Goal: Find specific page/section: Find specific page/section

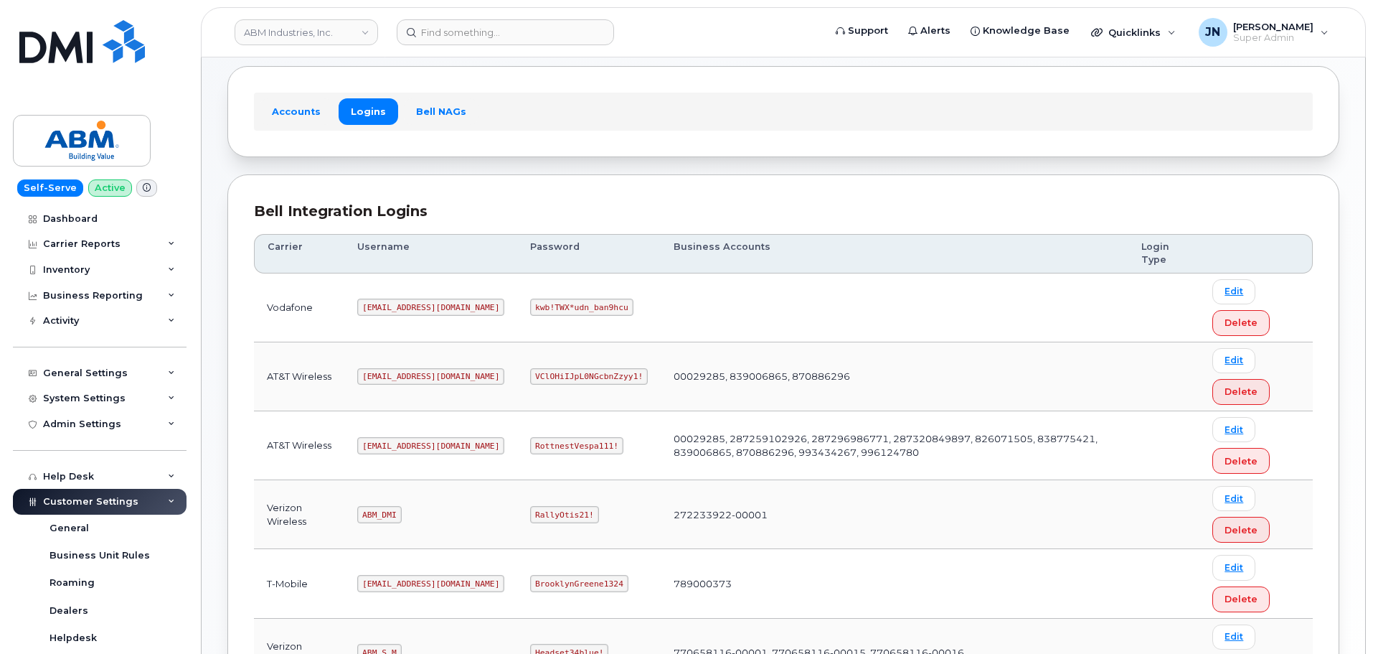
scroll to position [192, 0]
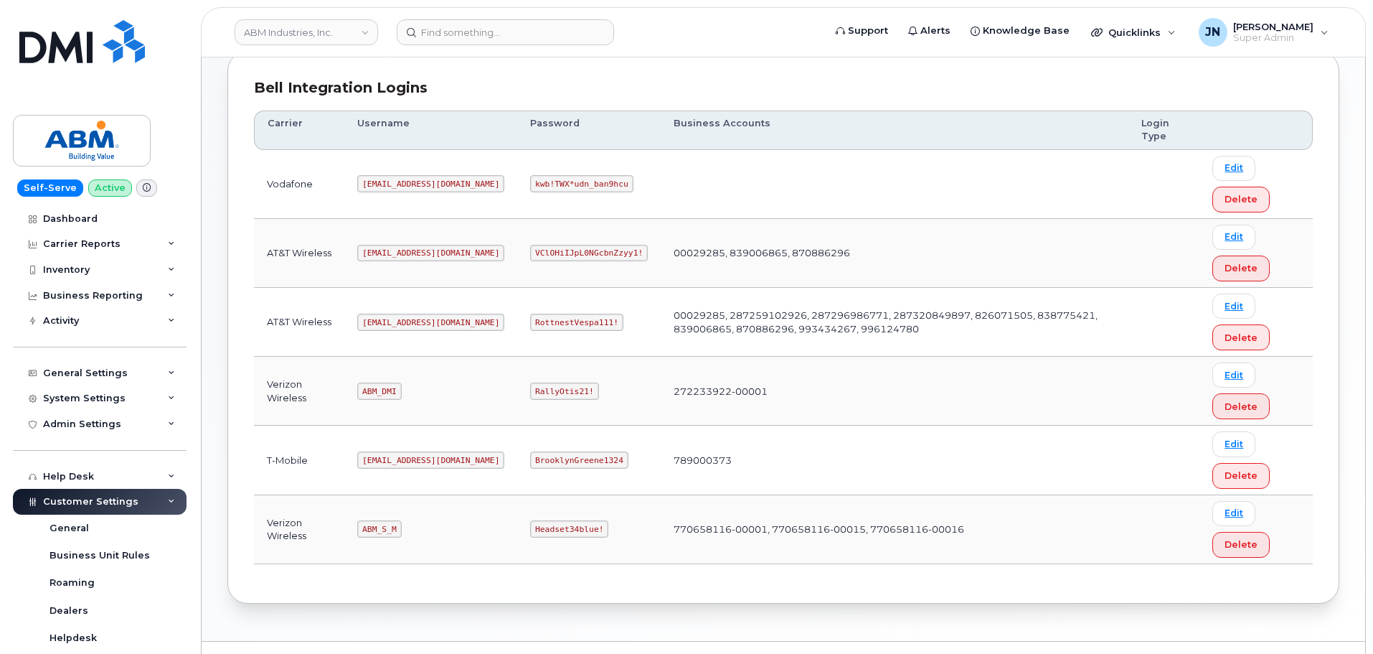
click at [376, 523] on code "ABM_S_M" at bounding box center [379, 528] width 44 height 17
click at [376, 525] on code "ABM_S_M" at bounding box center [379, 528] width 44 height 17
copy code "ABM_S_M"
click at [530, 525] on code "Headset34blue!" at bounding box center [569, 528] width 78 height 17
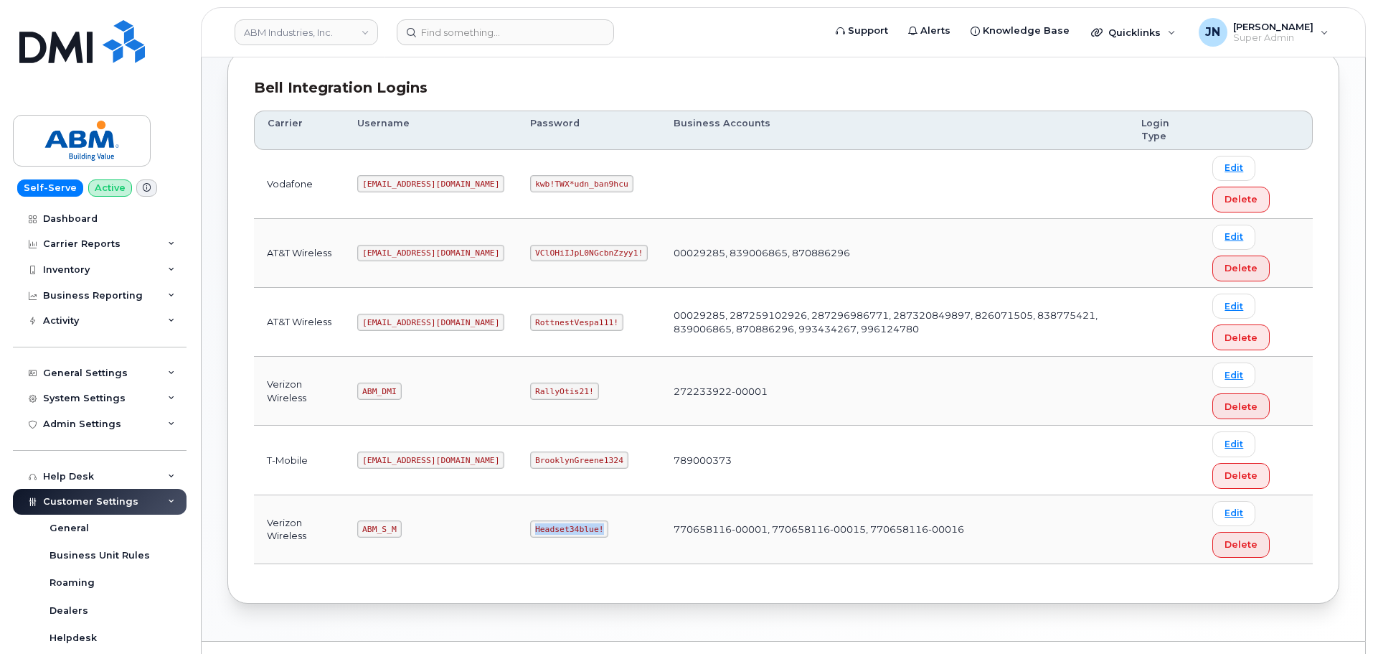
click at [530, 525] on code "Headset34blue!" at bounding box center [569, 528] width 78 height 17
copy code "Headset34blue!"
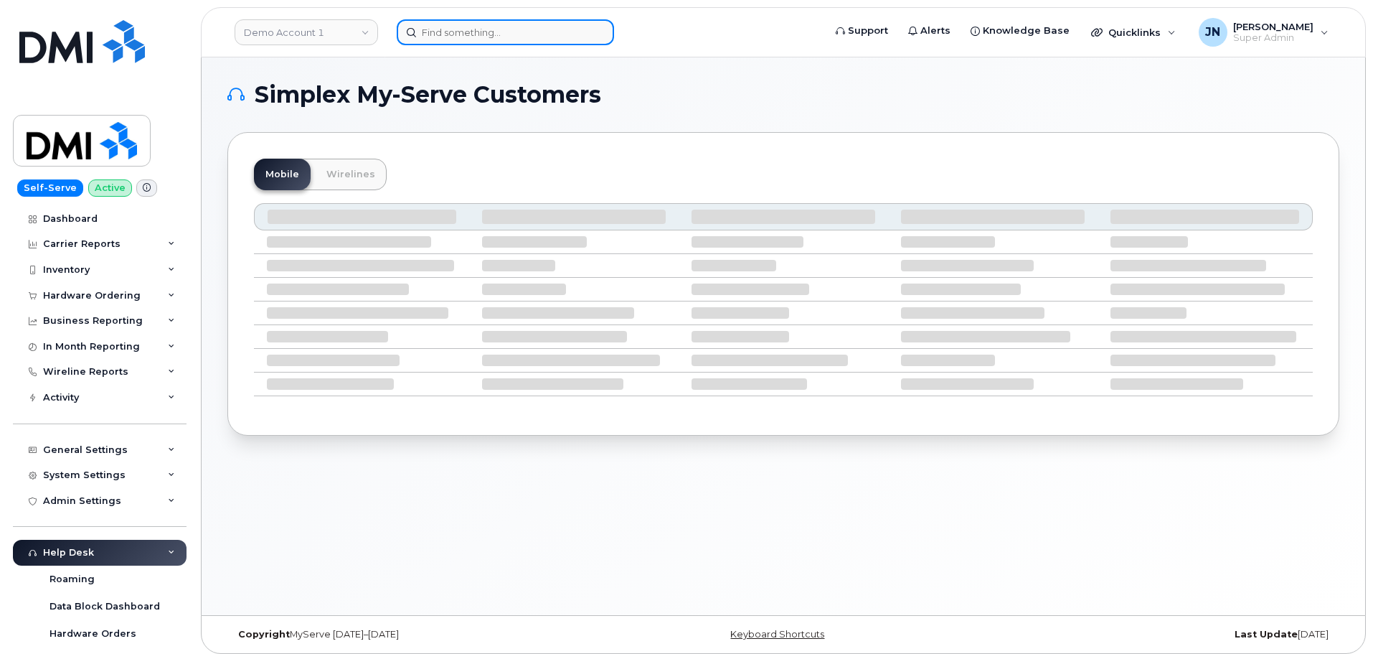
click at [539, 31] on input at bounding box center [505, 32] width 217 height 26
paste input "4082849429"
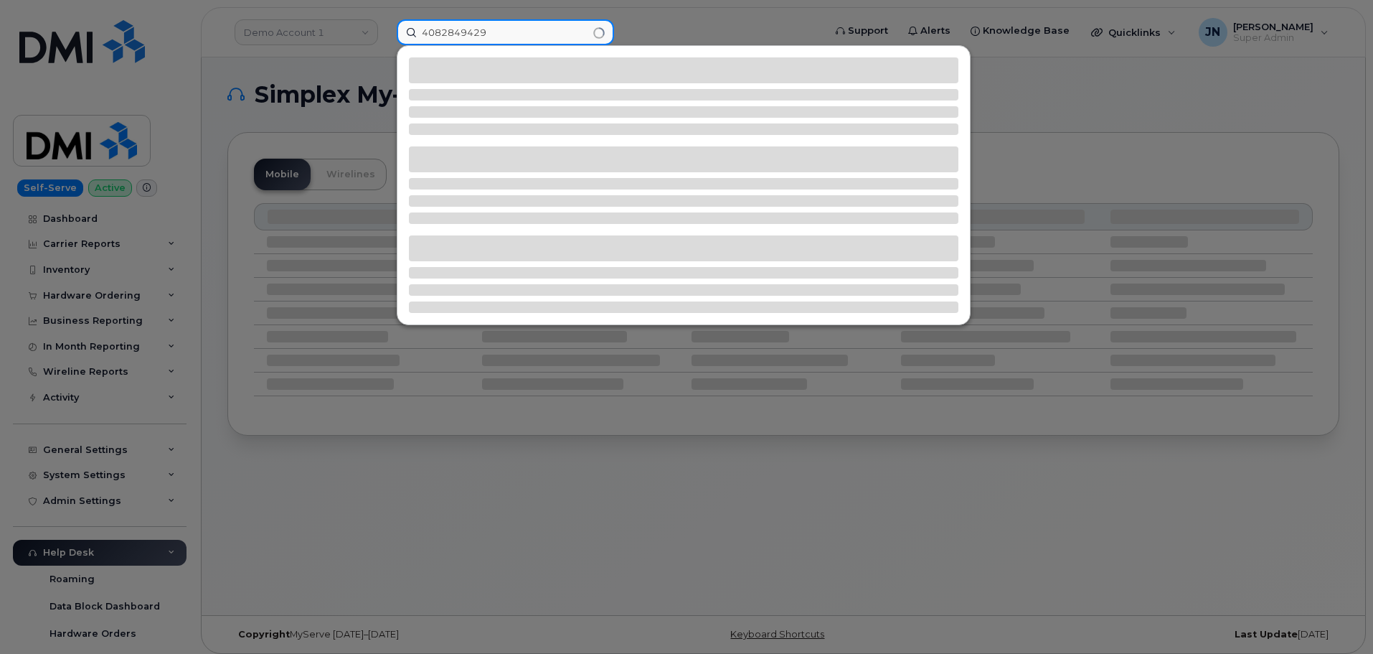
type input "4082849429"
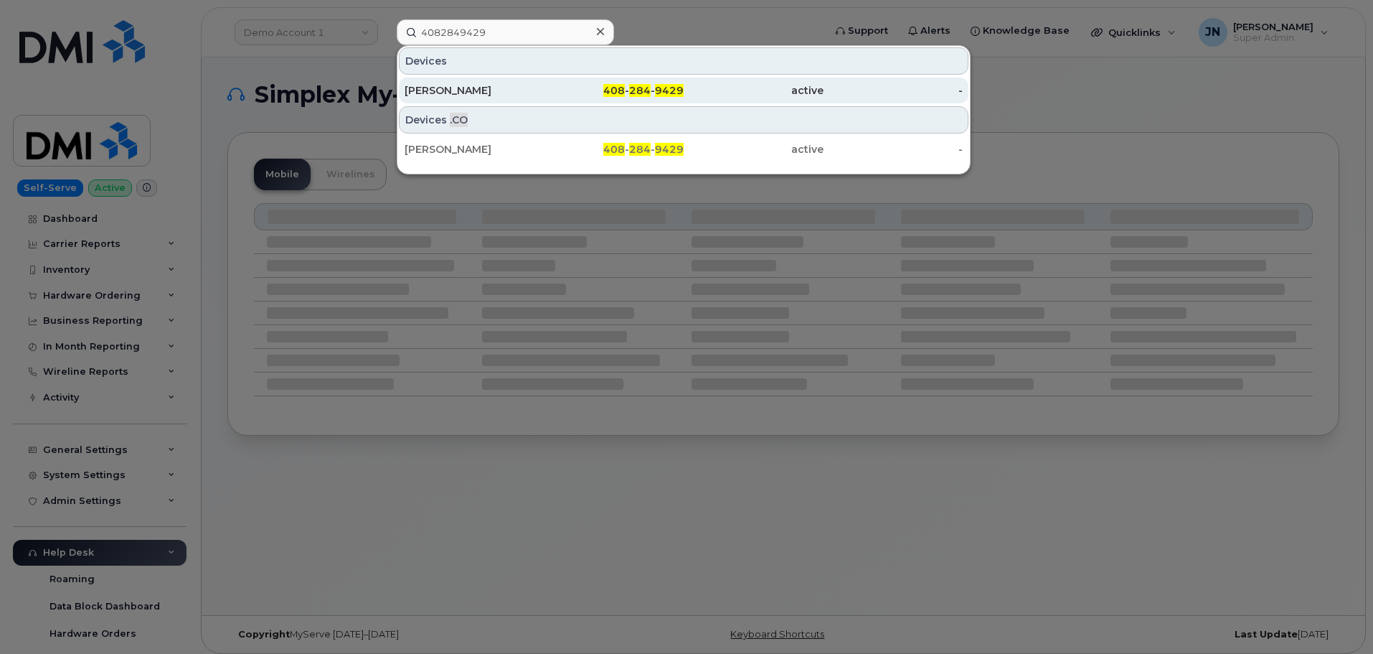
click at [625, 91] on span "408" at bounding box center [614, 90] width 22 height 13
